Goal: Information Seeking & Learning: Learn about a topic

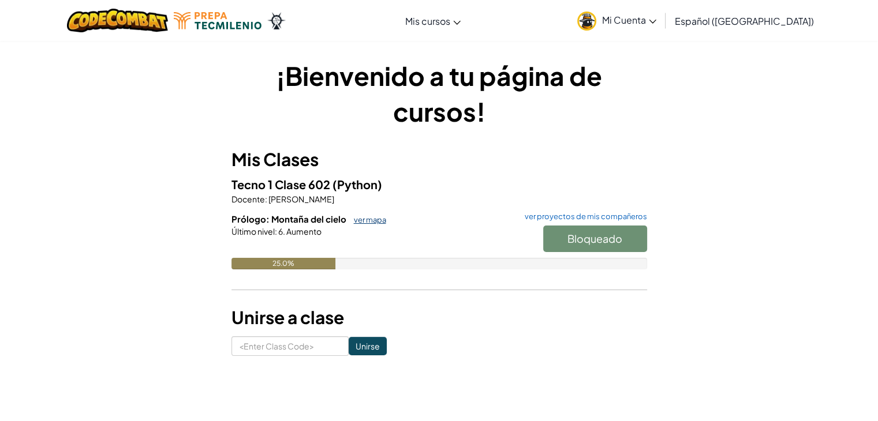
click at [362, 220] on link "ver mapa" at bounding box center [367, 219] width 38 height 9
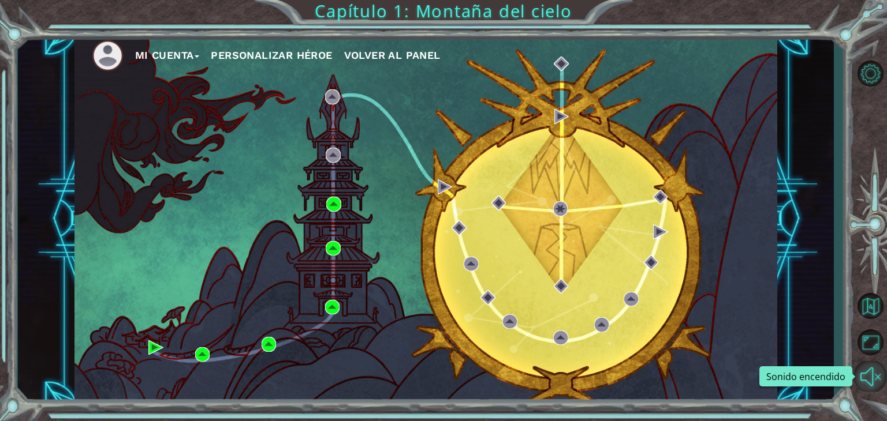
click at [877, 372] on button "Sonido encendido" at bounding box center [869, 376] width 33 height 31
click at [875, 379] on button "Sonido apagado" at bounding box center [869, 376] width 33 height 31
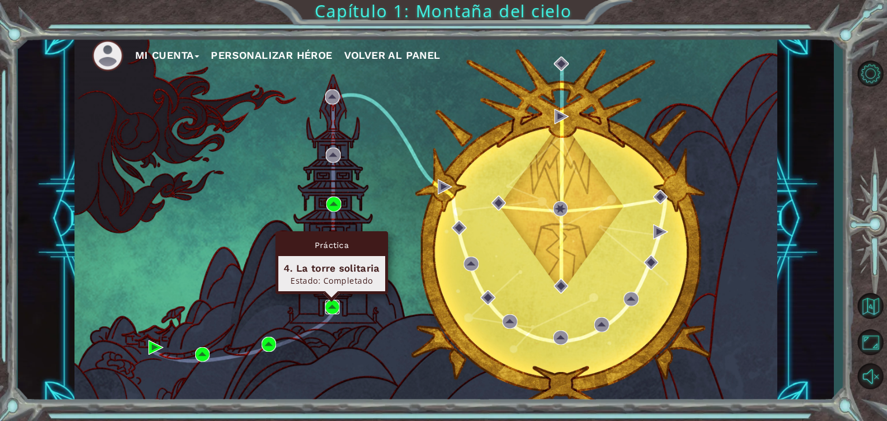
click at [326, 308] on img at bounding box center [332, 307] width 15 height 15
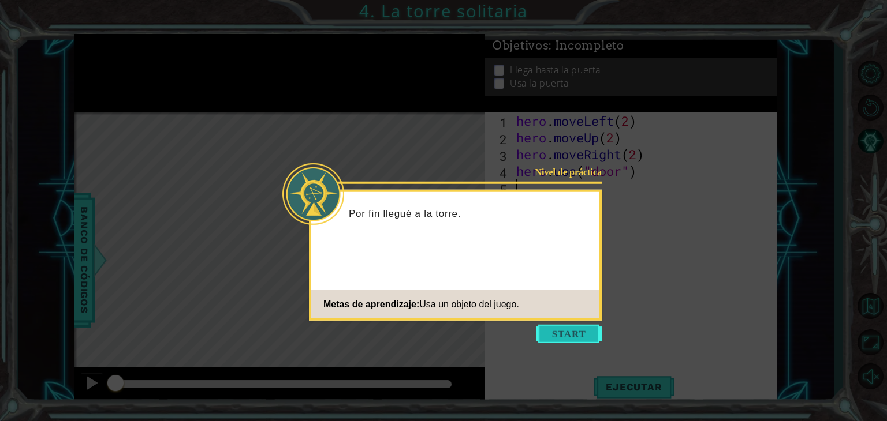
click at [554, 338] on button "Start" at bounding box center [569, 334] width 66 height 18
